Goal: Navigation & Orientation: Find specific page/section

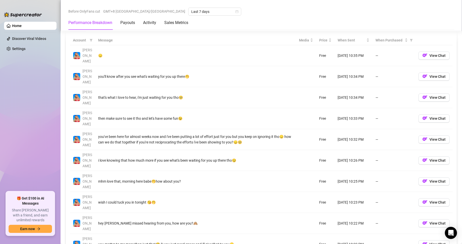
scroll to position [537, 0]
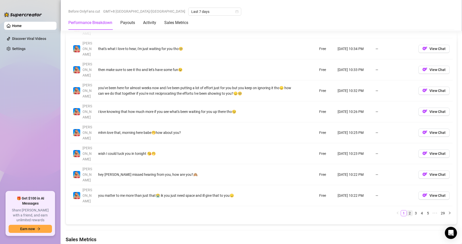
click at [407, 210] on link "2" at bounding box center [410, 213] width 6 height 6
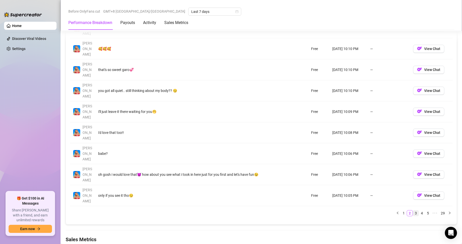
click at [413, 210] on link "3" at bounding box center [416, 213] width 6 height 6
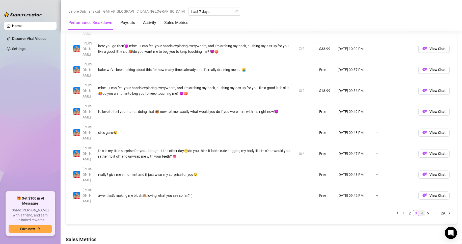
click at [419, 210] on link "4" at bounding box center [422, 213] width 6 height 6
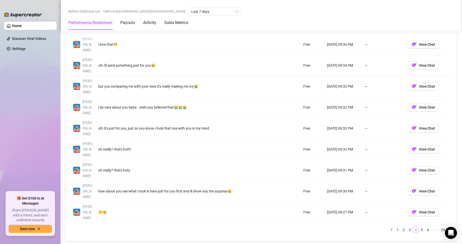
scroll to position [512, 0]
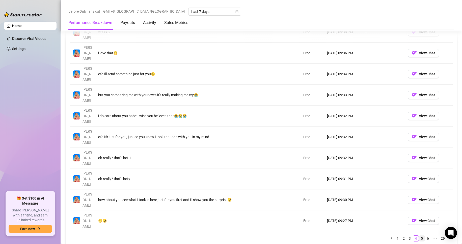
click at [419, 235] on link "5" at bounding box center [422, 238] width 6 height 6
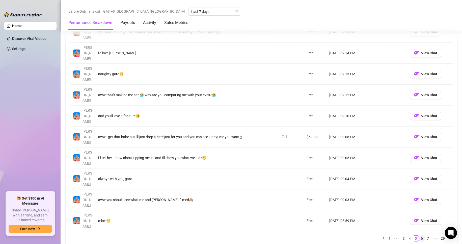
scroll to position [486, 0]
